Goal: Task Accomplishment & Management: Manage account settings

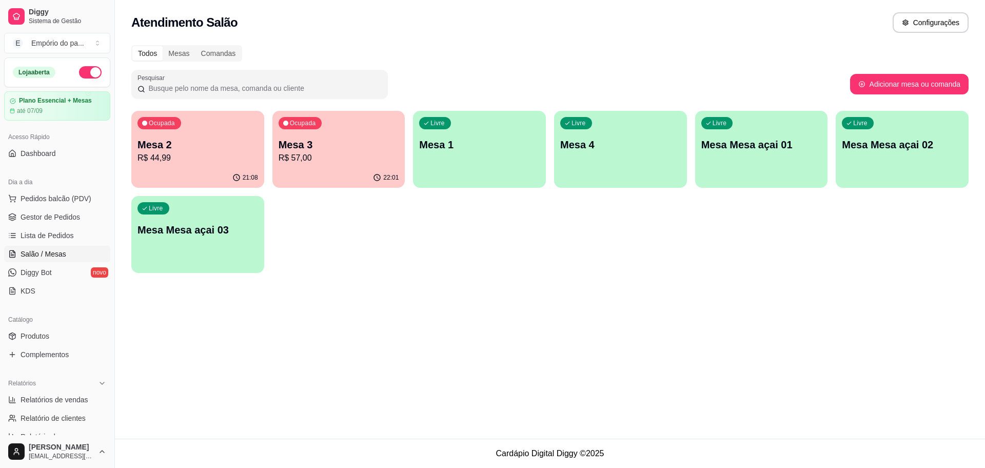
click at [165, 157] on p "R$ 44,99" at bounding box center [198, 158] width 121 height 12
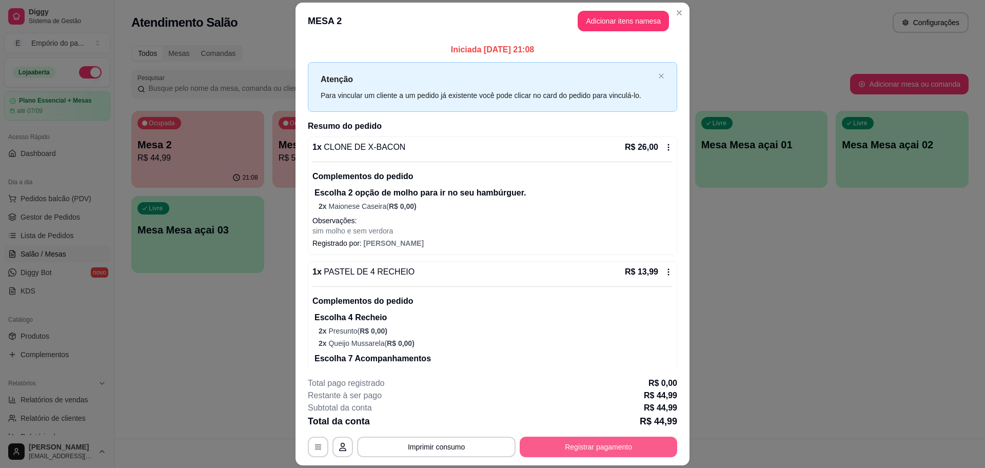
click at [582, 447] on button "Registrar pagamento" at bounding box center [599, 447] width 158 height 21
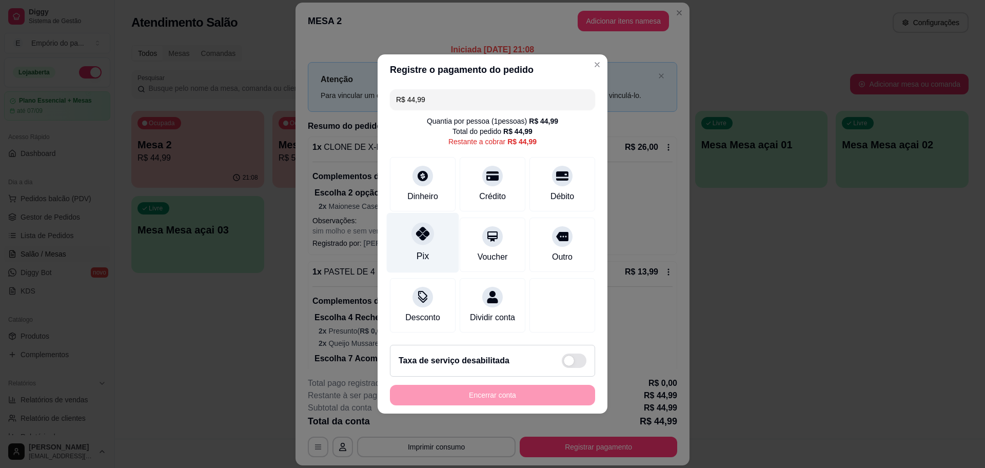
click at [411, 233] on div at bounding box center [422, 233] width 23 height 23
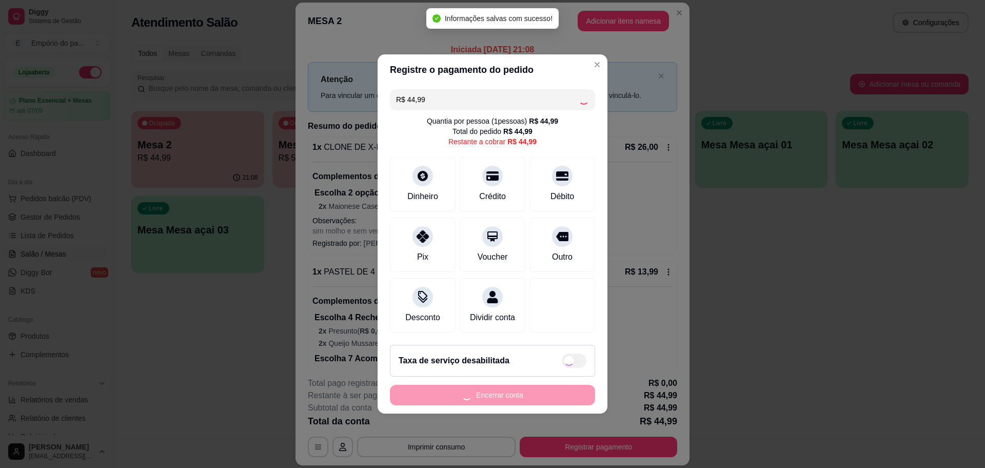
type input "R$ 0,00"
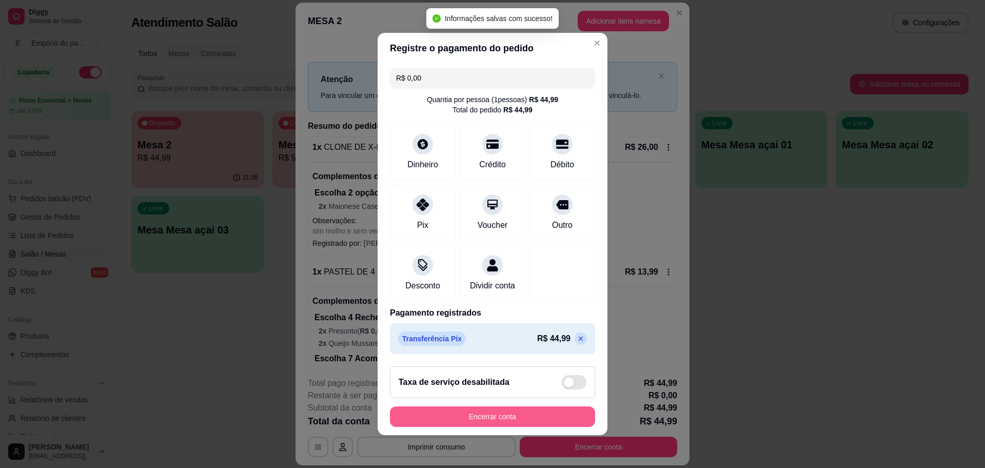
click at [503, 415] on button "Encerrar conta" at bounding box center [492, 416] width 205 height 21
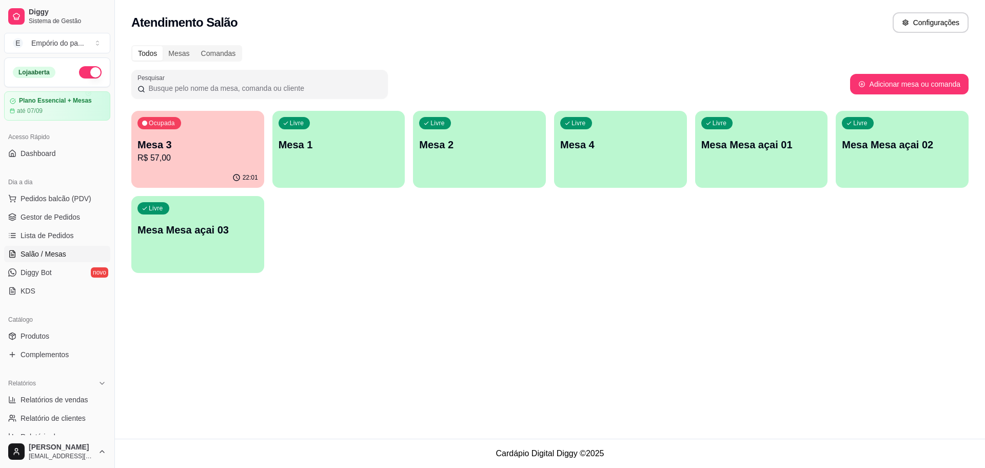
click at [245, 158] on p "R$ 57,00" at bounding box center [198, 158] width 121 height 12
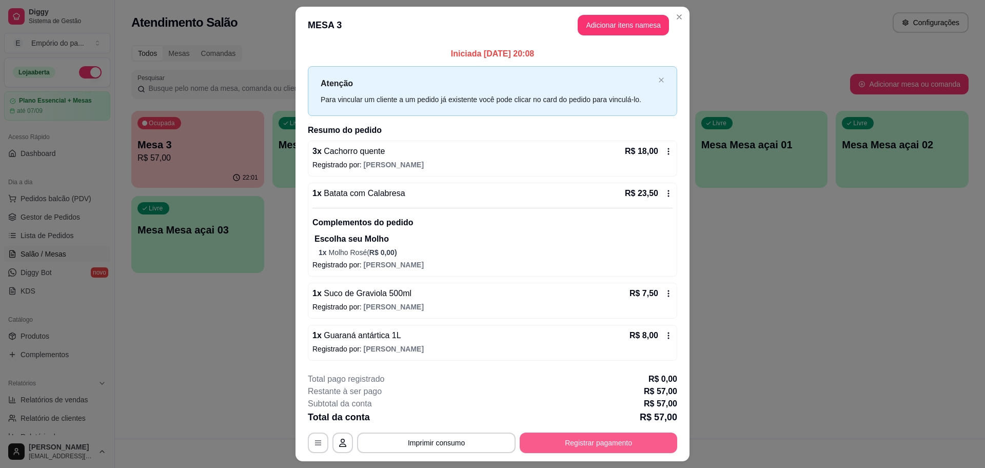
click at [612, 441] on button "Registrar pagamento" at bounding box center [599, 443] width 158 height 21
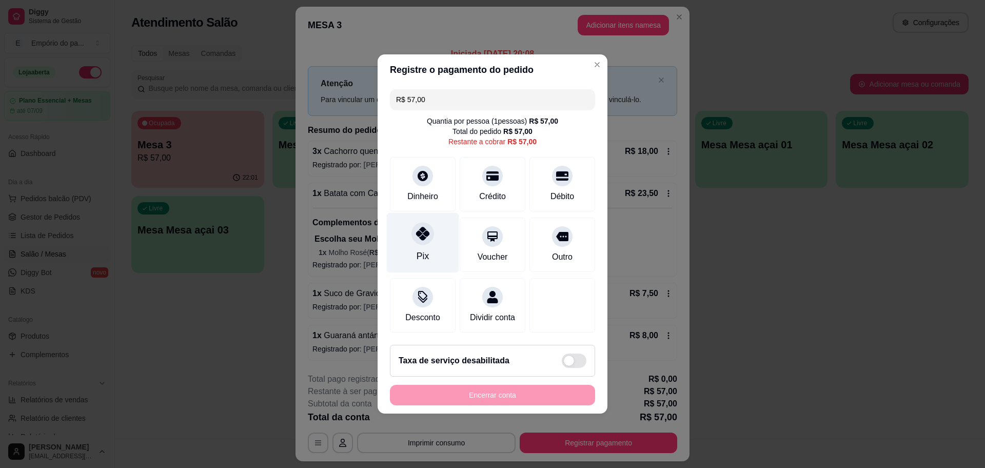
click at [394, 234] on div "Pix" at bounding box center [423, 243] width 72 height 60
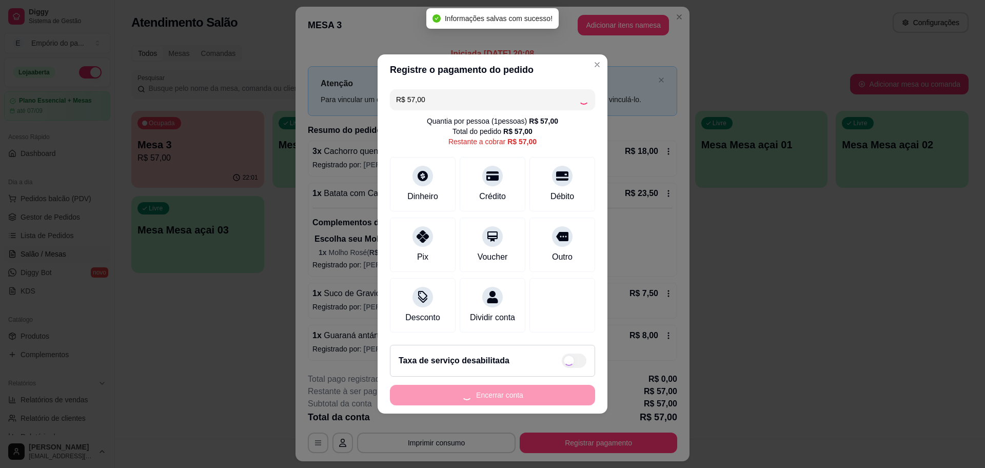
type input "R$ 0,00"
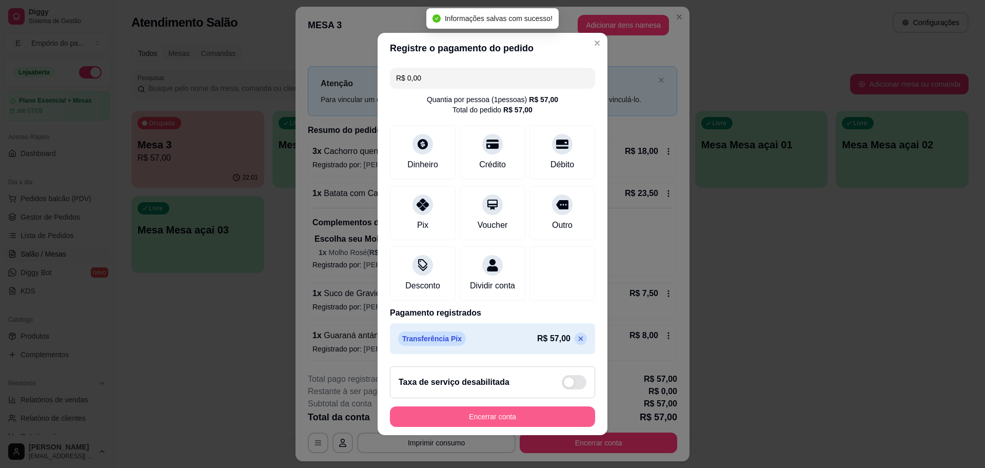
click at [551, 414] on button "Encerrar conta" at bounding box center [492, 416] width 205 height 21
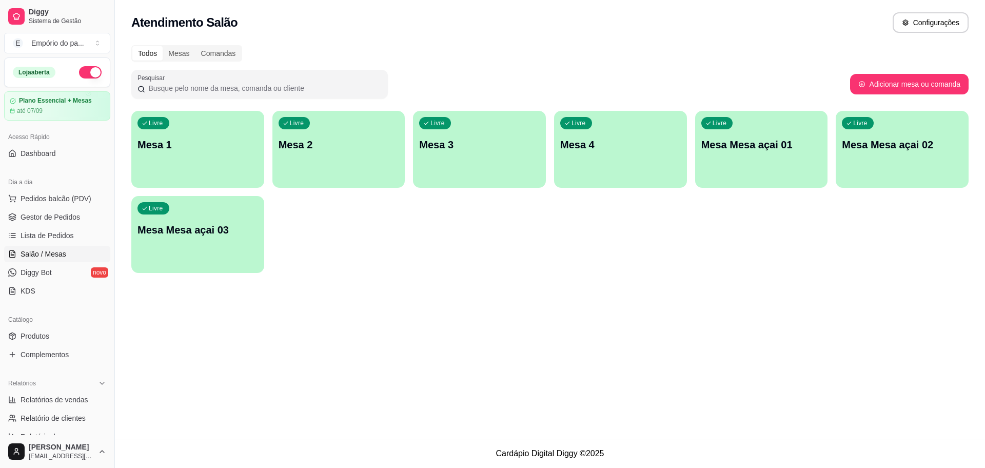
click at [48, 251] on span "Salão / Mesas" at bounding box center [44, 254] width 46 height 10
click at [37, 270] on span "Diggy Bot" at bounding box center [36, 272] width 31 height 10
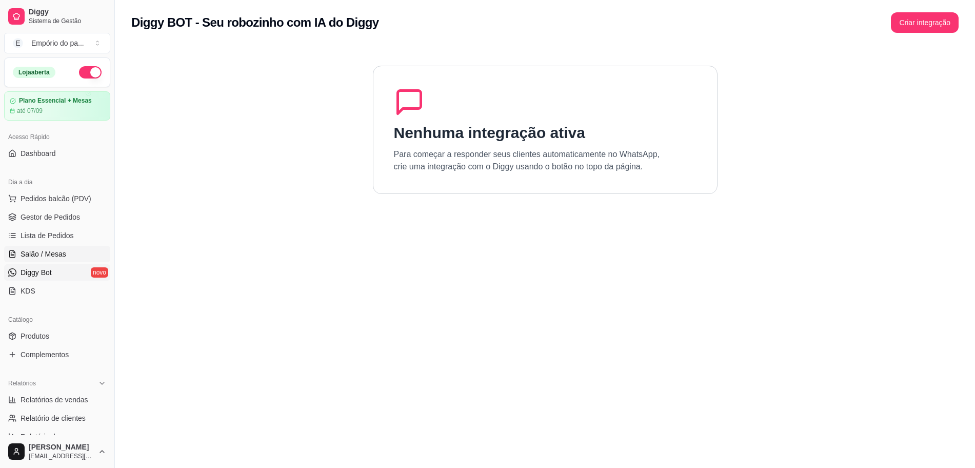
click at [47, 256] on span "Salão / Mesas" at bounding box center [44, 254] width 46 height 10
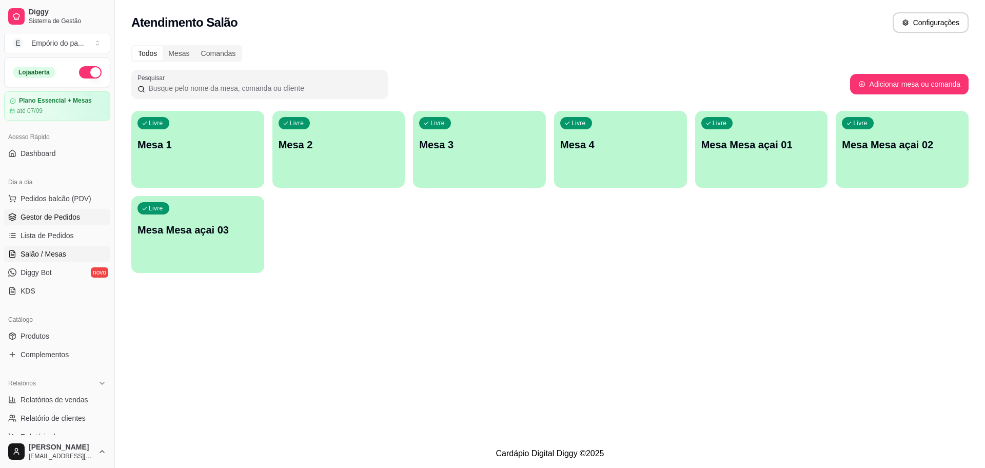
click at [55, 215] on span "Gestor de Pedidos" at bounding box center [51, 217] width 60 height 10
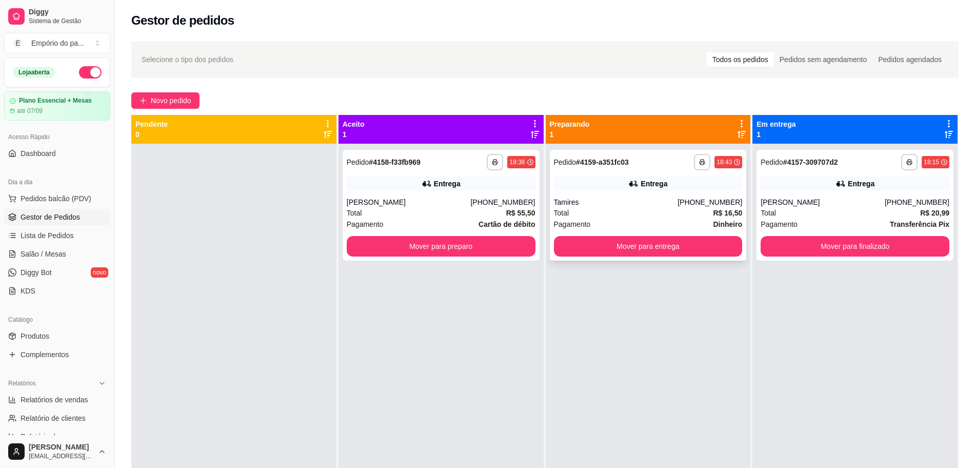
click at [616, 204] on div "Tamires" at bounding box center [616, 202] width 124 height 10
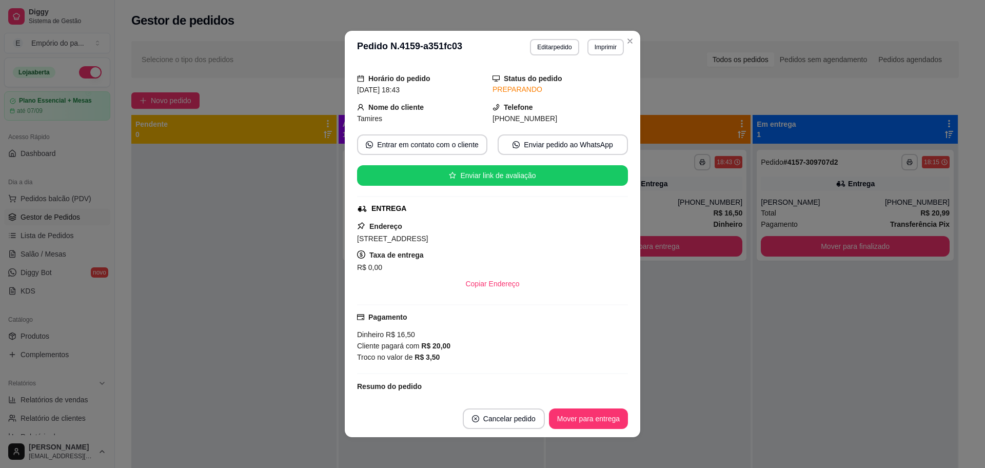
scroll to position [101, 0]
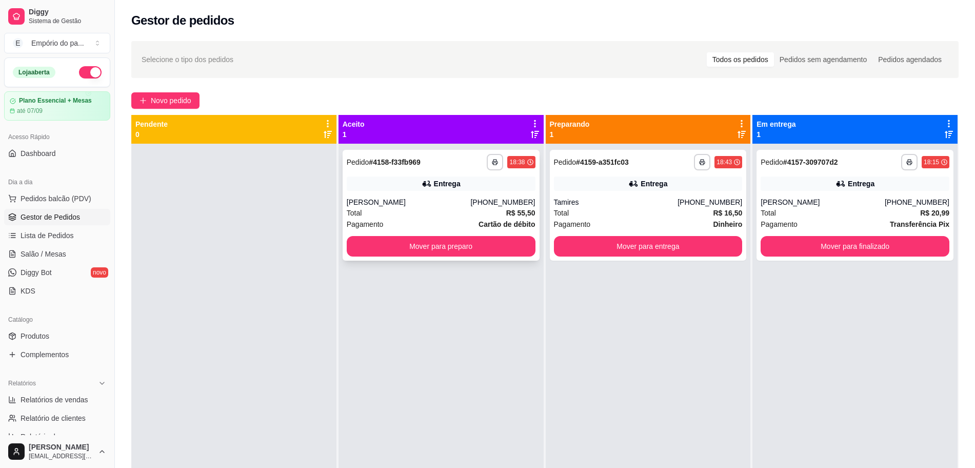
click at [441, 220] on div "Pagamento Cartão de débito" at bounding box center [441, 224] width 189 height 11
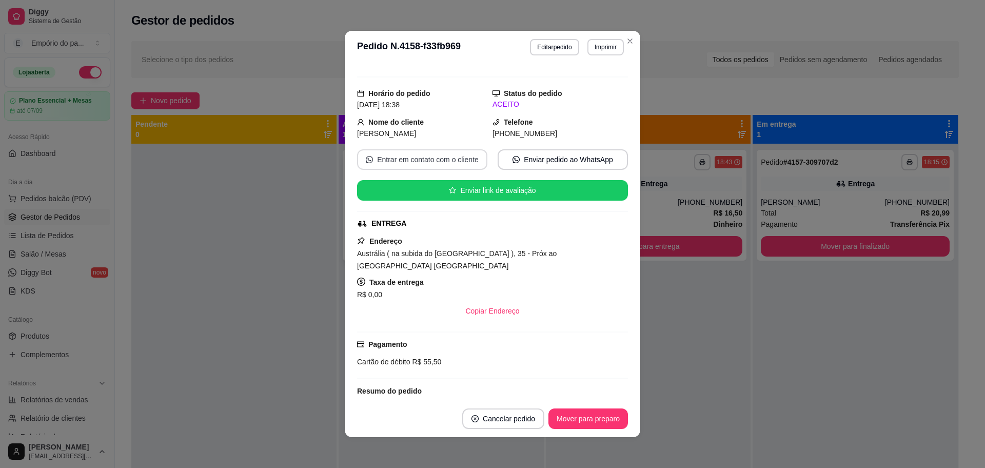
scroll to position [338, 0]
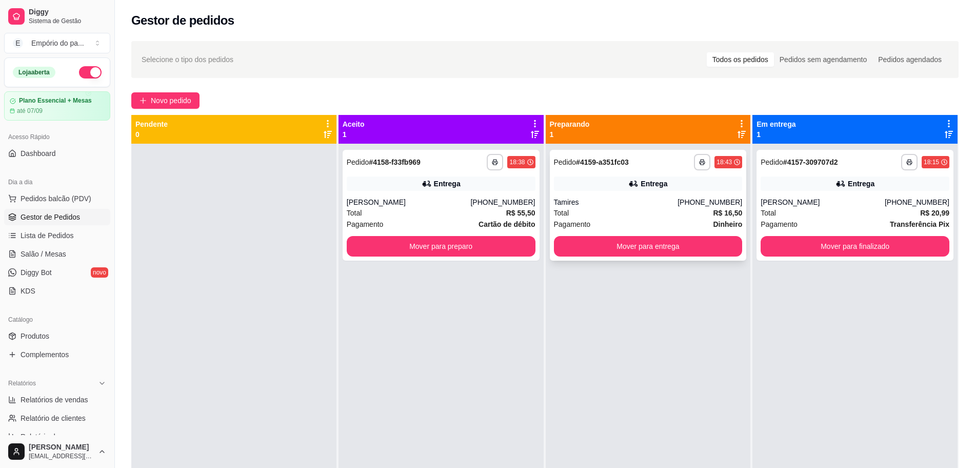
click at [599, 210] on div "Total R$ 16,50" at bounding box center [648, 212] width 189 height 11
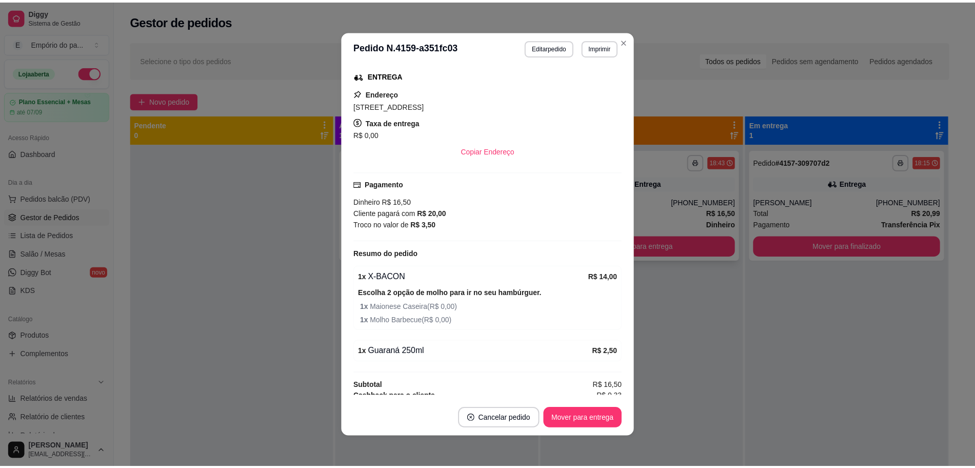
scroll to position [229, 0]
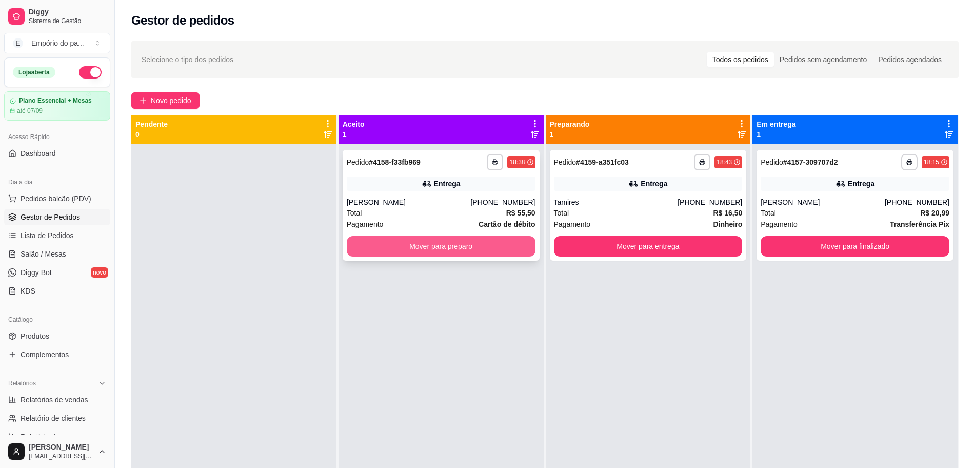
click at [467, 249] on button "Mover para preparo" at bounding box center [441, 246] width 189 height 21
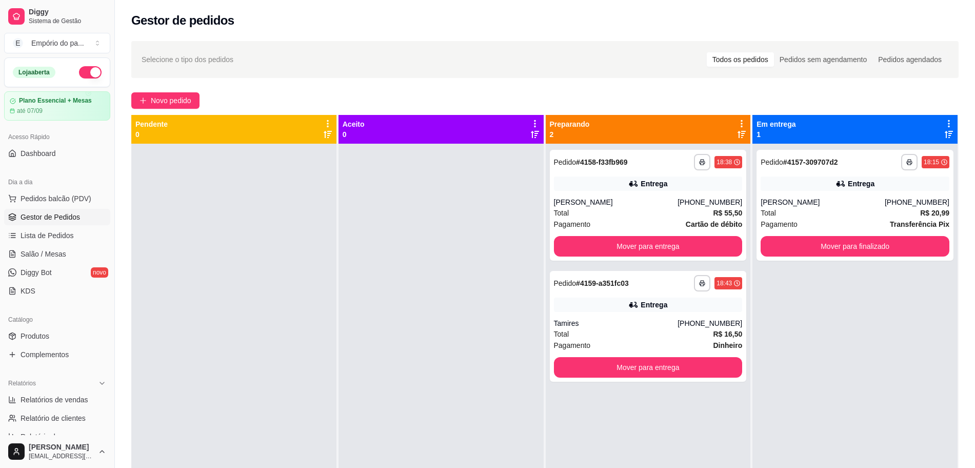
click at [496, 285] on div at bounding box center [441, 378] width 205 height 468
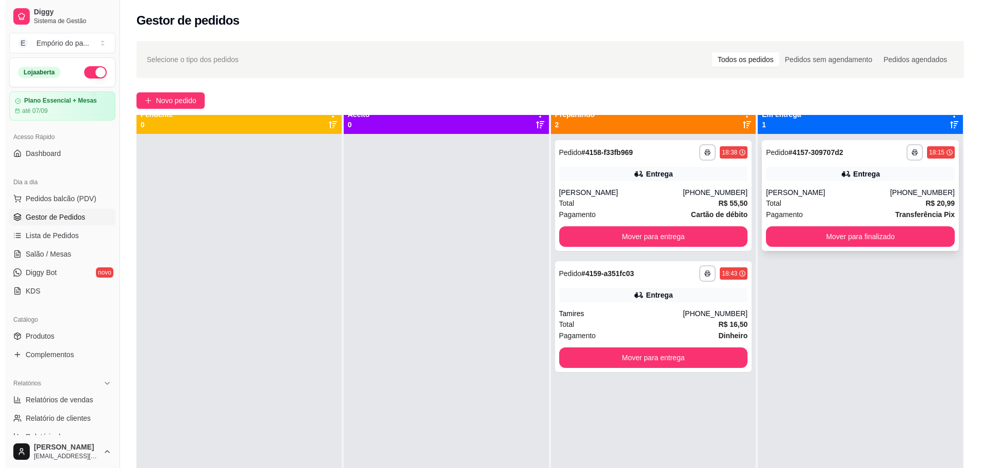
scroll to position [0, 0]
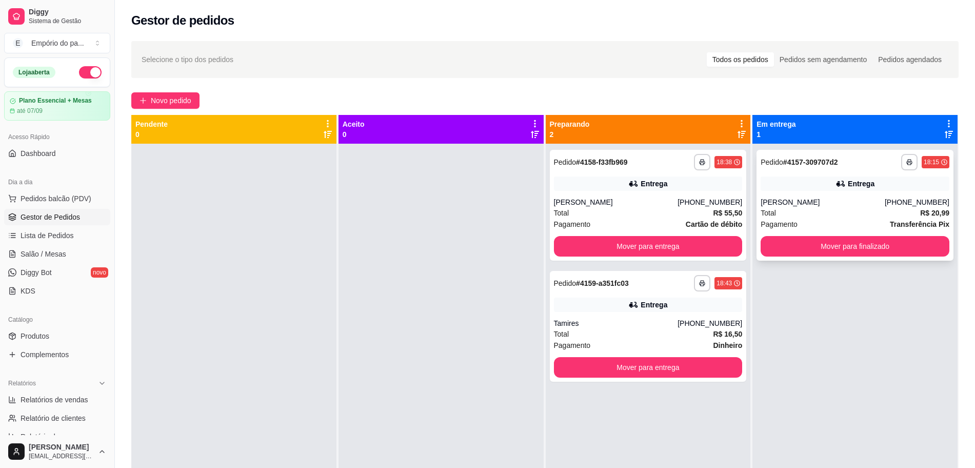
click at [822, 206] on div "[PERSON_NAME]" at bounding box center [823, 202] width 124 height 10
click at [853, 133] on div "Em entrega 1" at bounding box center [855, 129] width 197 height 21
click at [783, 246] on button "Mover para finalizado" at bounding box center [855, 246] width 189 height 21
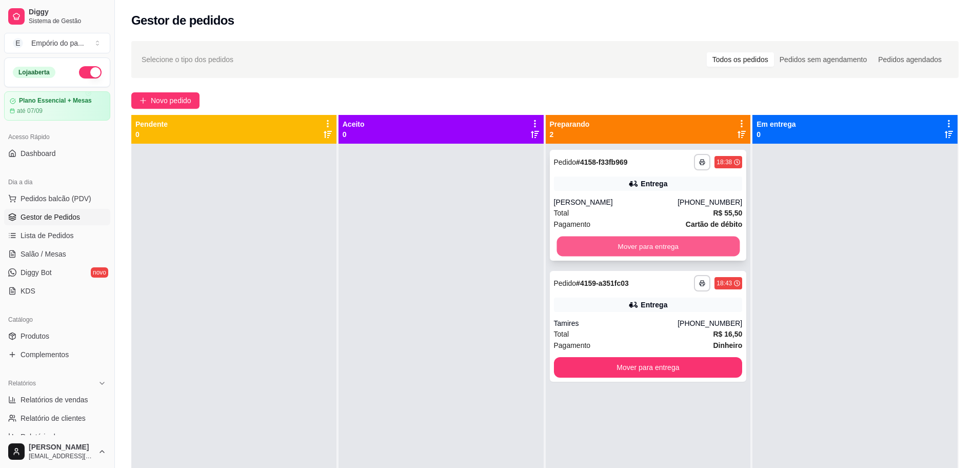
click at [637, 241] on button "Mover para entrega" at bounding box center [648, 247] width 183 height 20
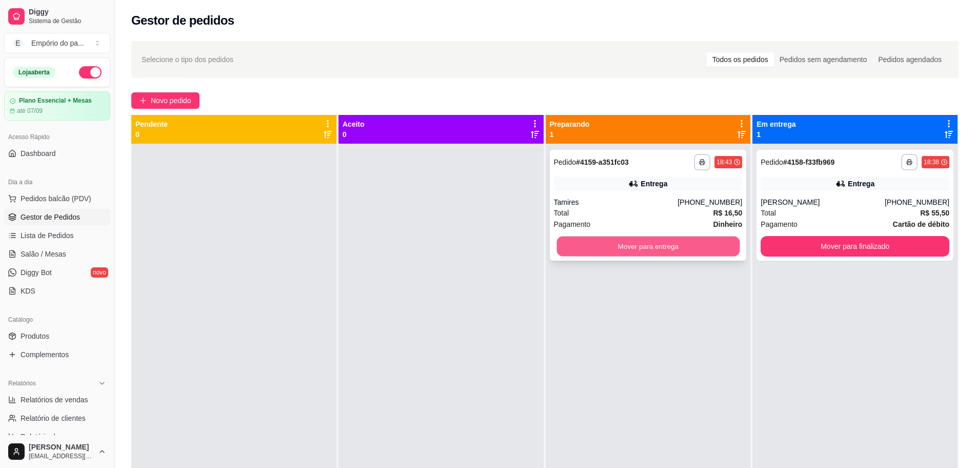
click at [639, 241] on button "Mover para entrega" at bounding box center [648, 247] width 183 height 20
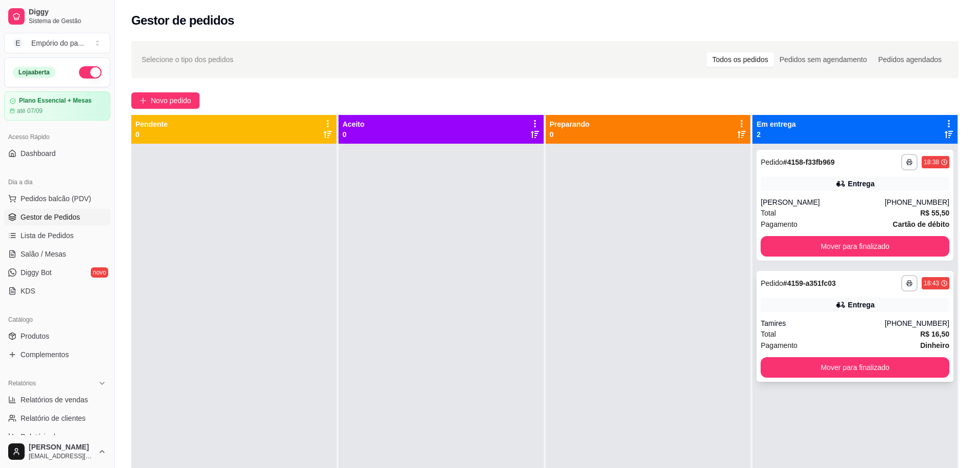
click at [814, 320] on div "Tamires" at bounding box center [823, 323] width 124 height 10
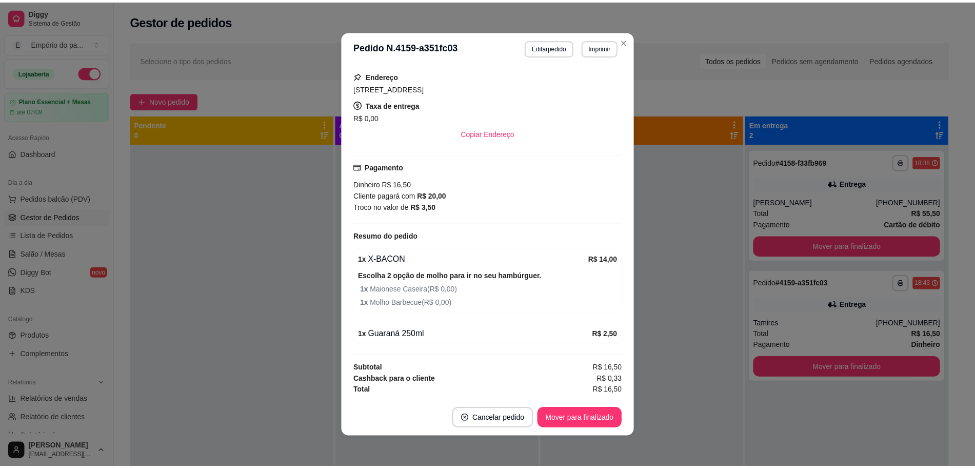
scroll to position [2, 0]
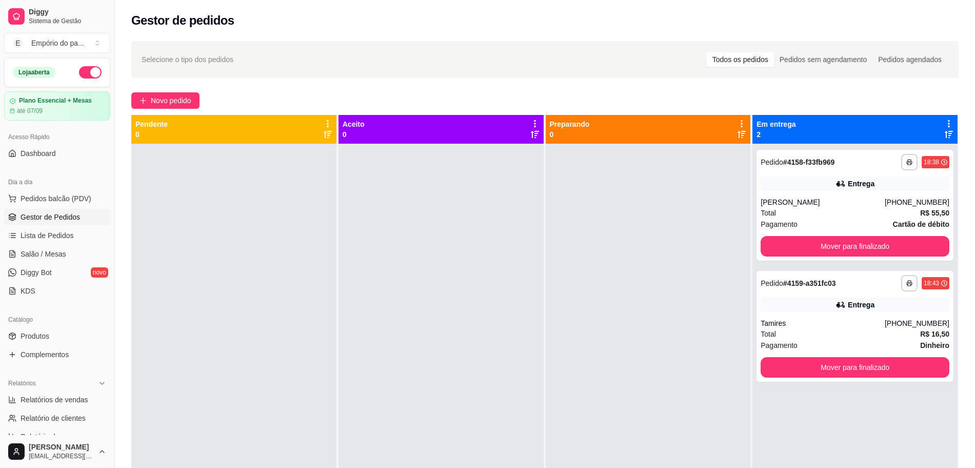
click at [587, 306] on div at bounding box center [648, 378] width 205 height 468
click at [851, 240] on button "Mover para finalizado" at bounding box center [855, 246] width 189 height 21
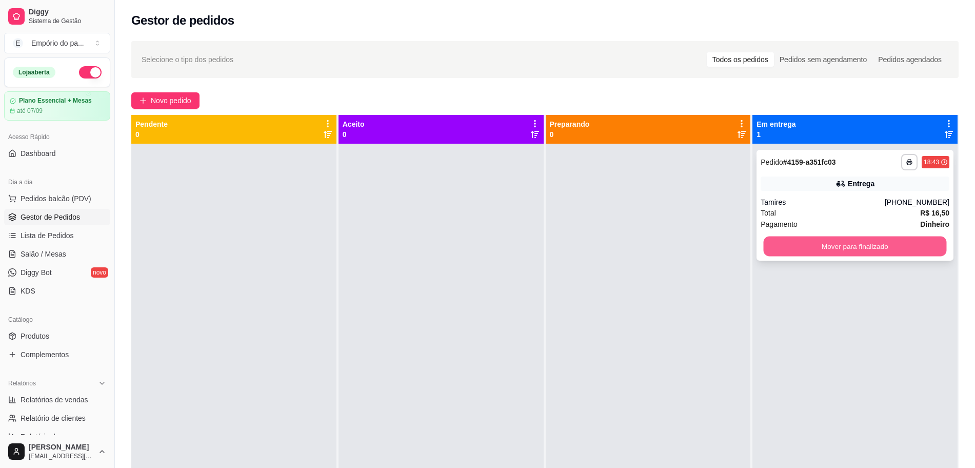
click at [823, 244] on button "Mover para finalizado" at bounding box center [855, 247] width 183 height 20
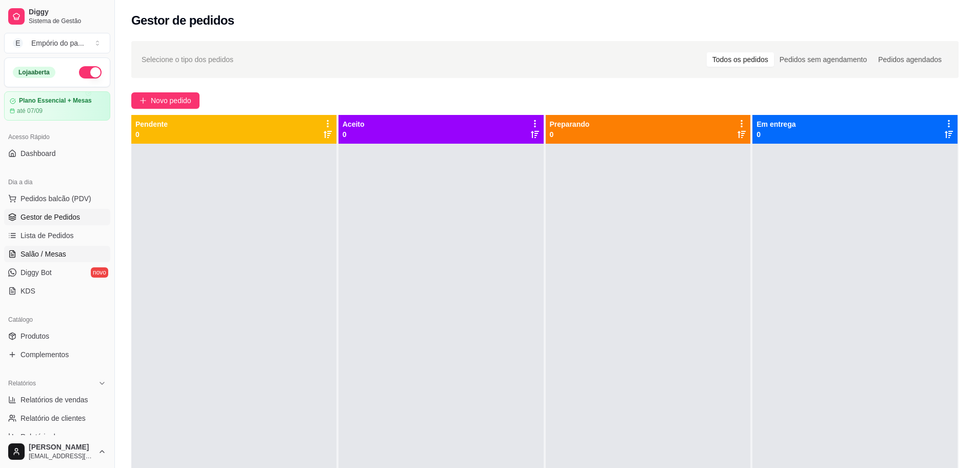
click at [57, 248] on link "Salão / Mesas" at bounding box center [57, 254] width 106 height 16
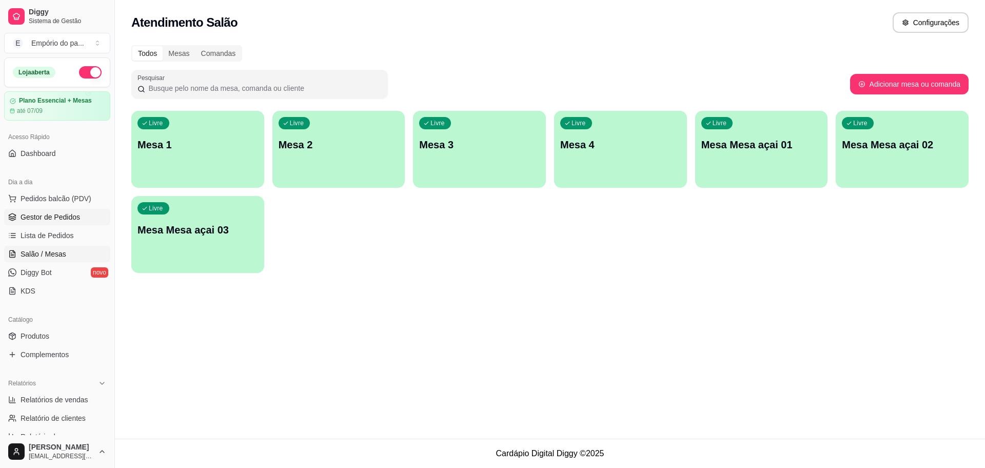
click at [45, 215] on span "Gestor de Pedidos" at bounding box center [51, 217] width 60 height 10
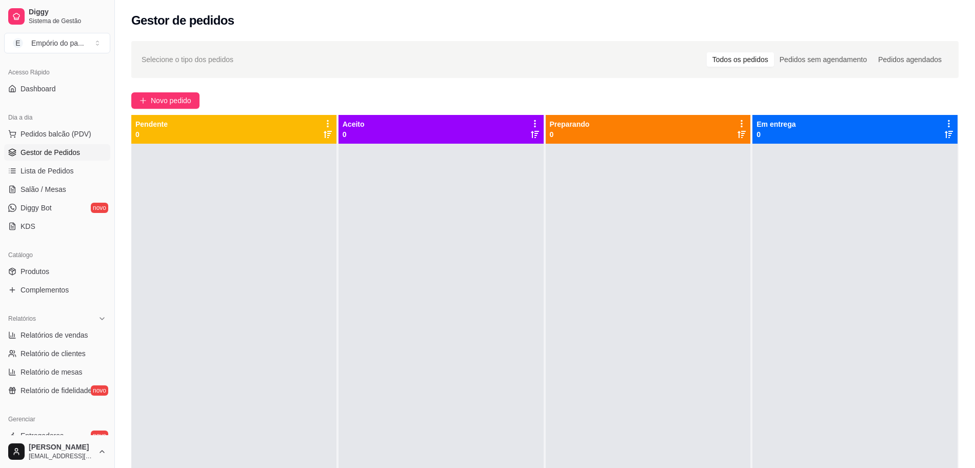
scroll to position [192, 0]
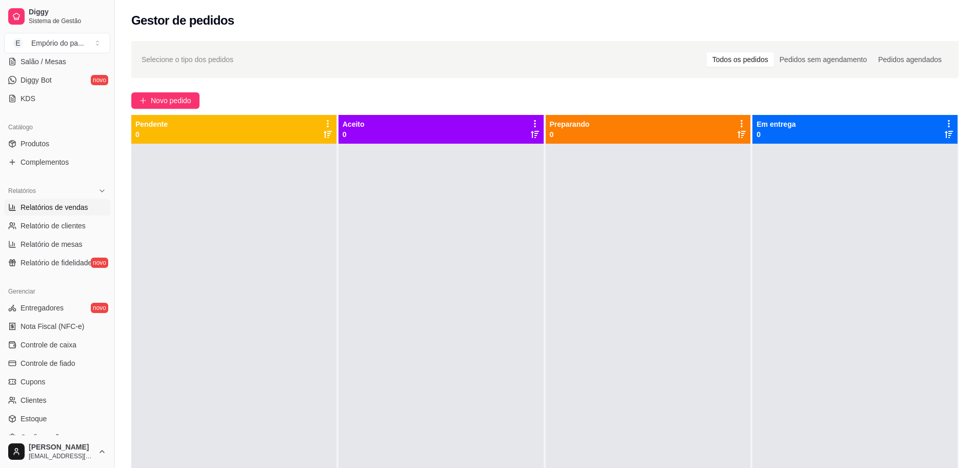
click at [50, 203] on span "Relatórios de vendas" at bounding box center [55, 207] width 68 height 10
select select "ALL"
select select "0"
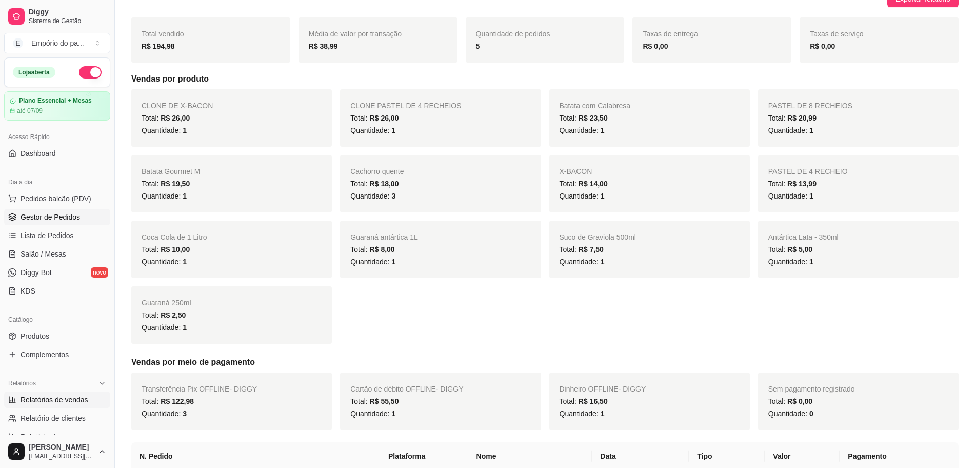
click at [44, 218] on span "Gestor de Pedidos" at bounding box center [51, 217] width 60 height 10
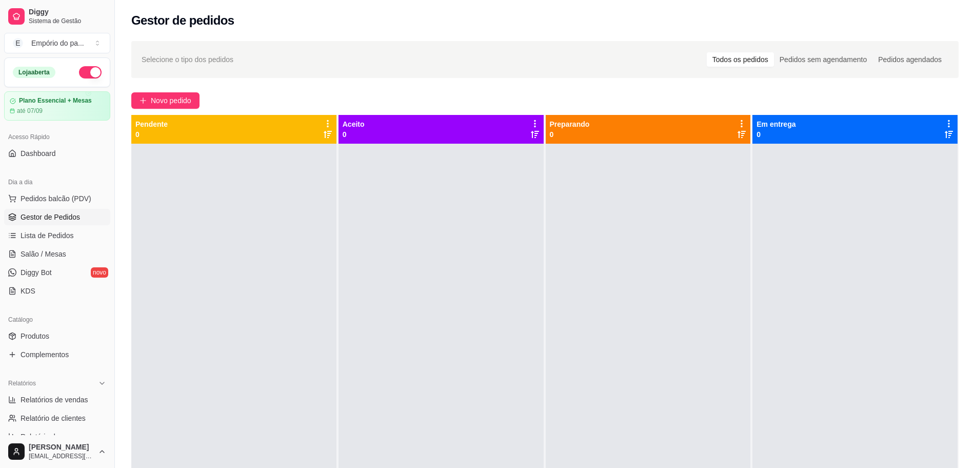
click at [474, 267] on div at bounding box center [441, 378] width 205 height 468
click at [35, 336] on span "Produtos" at bounding box center [35, 336] width 29 height 10
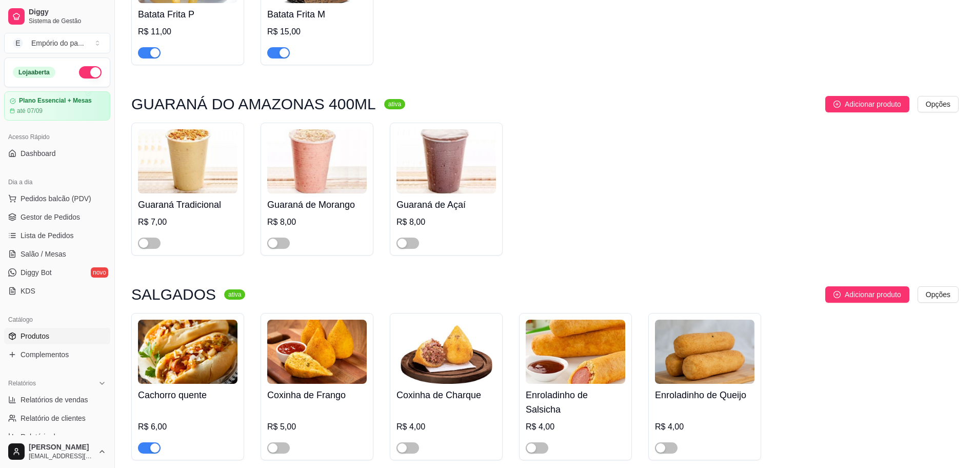
scroll to position [3720, 0]
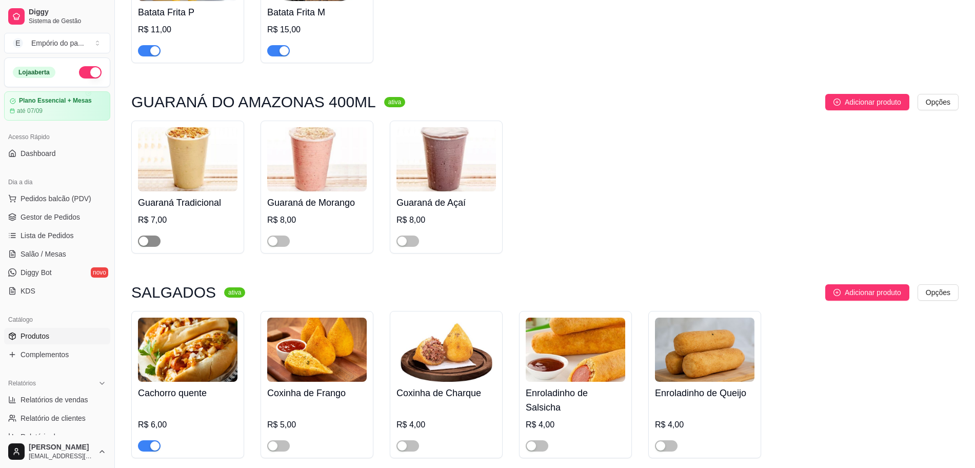
click at [146, 237] on div "button" at bounding box center [143, 241] width 9 height 9
click at [276, 237] on div "button" at bounding box center [272, 241] width 9 height 9
click at [402, 237] on div "button" at bounding box center [402, 241] width 9 height 9
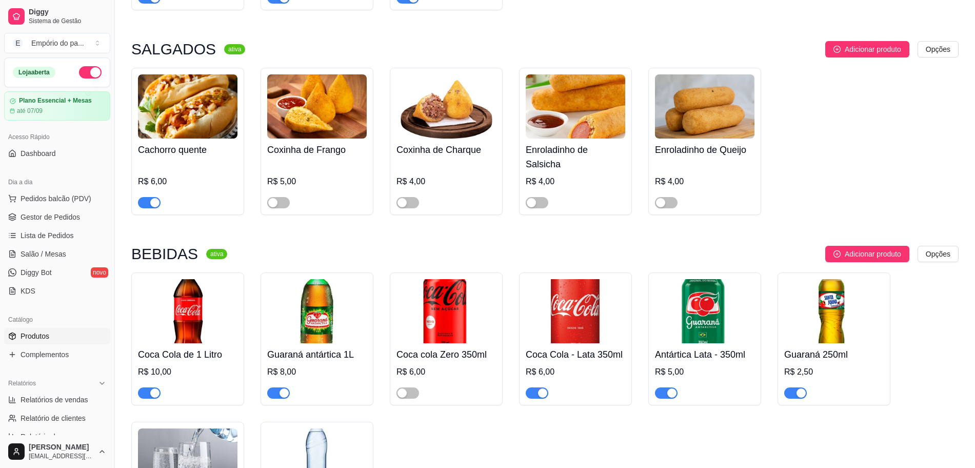
scroll to position [4069, 0]
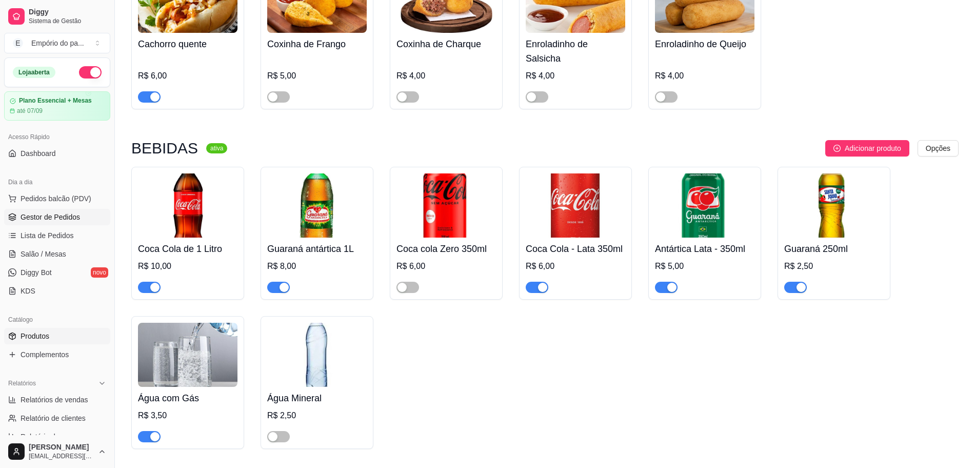
click at [36, 221] on span "Gestor de Pedidos" at bounding box center [51, 217] width 60 height 10
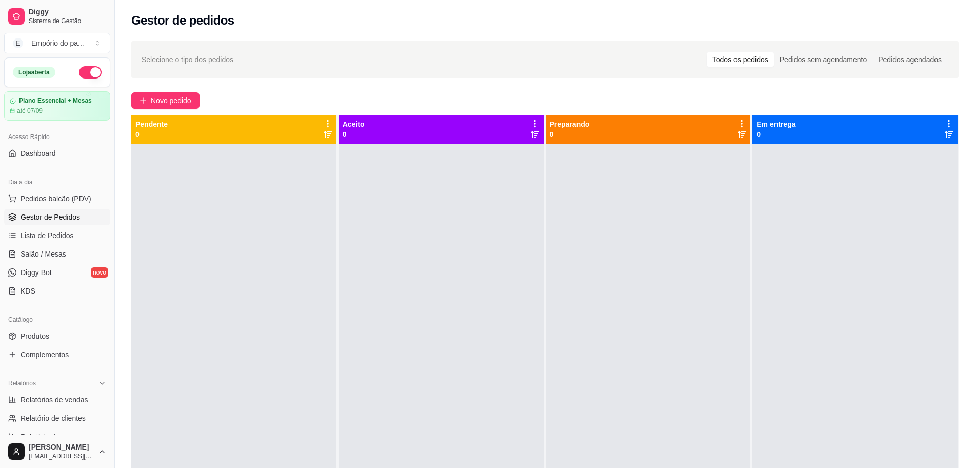
click at [406, 258] on div at bounding box center [441, 378] width 205 height 468
click at [48, 355] on span "Complementos" at bounding box center [45, 354] width 48 height 10
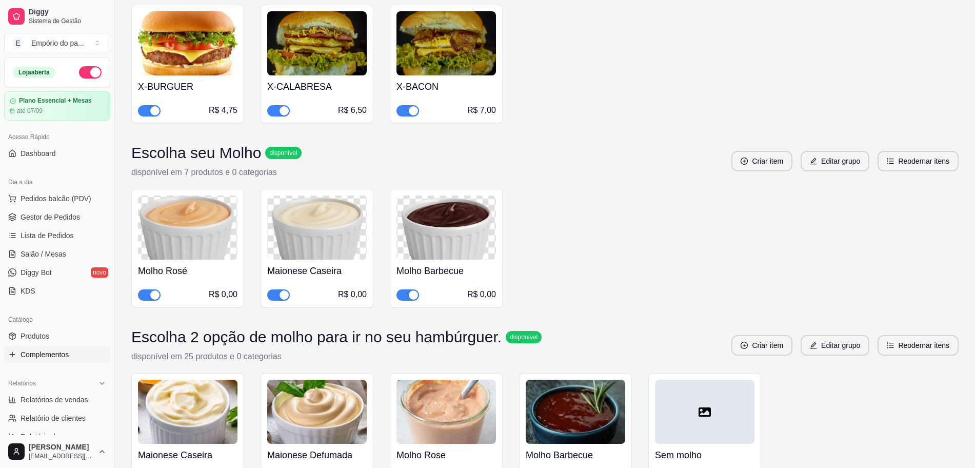
scroll to position [5679, 0]
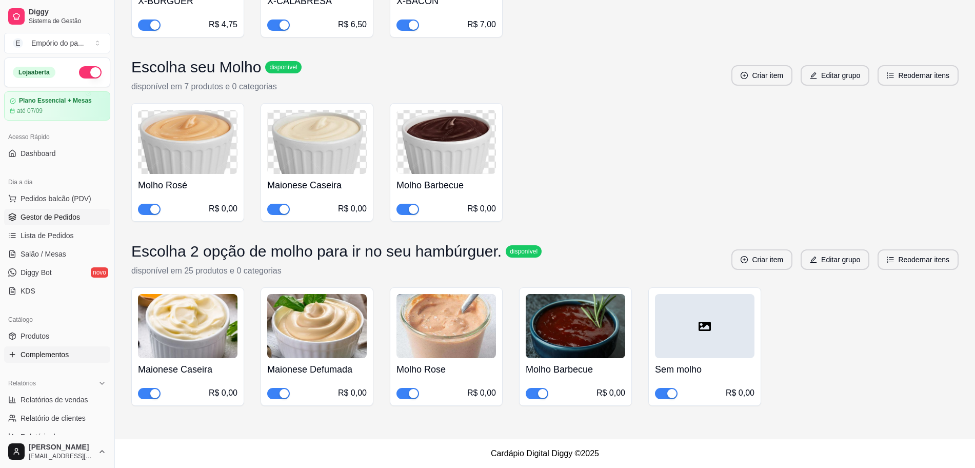
click at [36, 221] on span "Gestor de Pedidos" at bounding box center [51, 217] width 60 height 10
